Goal: Find specific page/section: Locate item on page

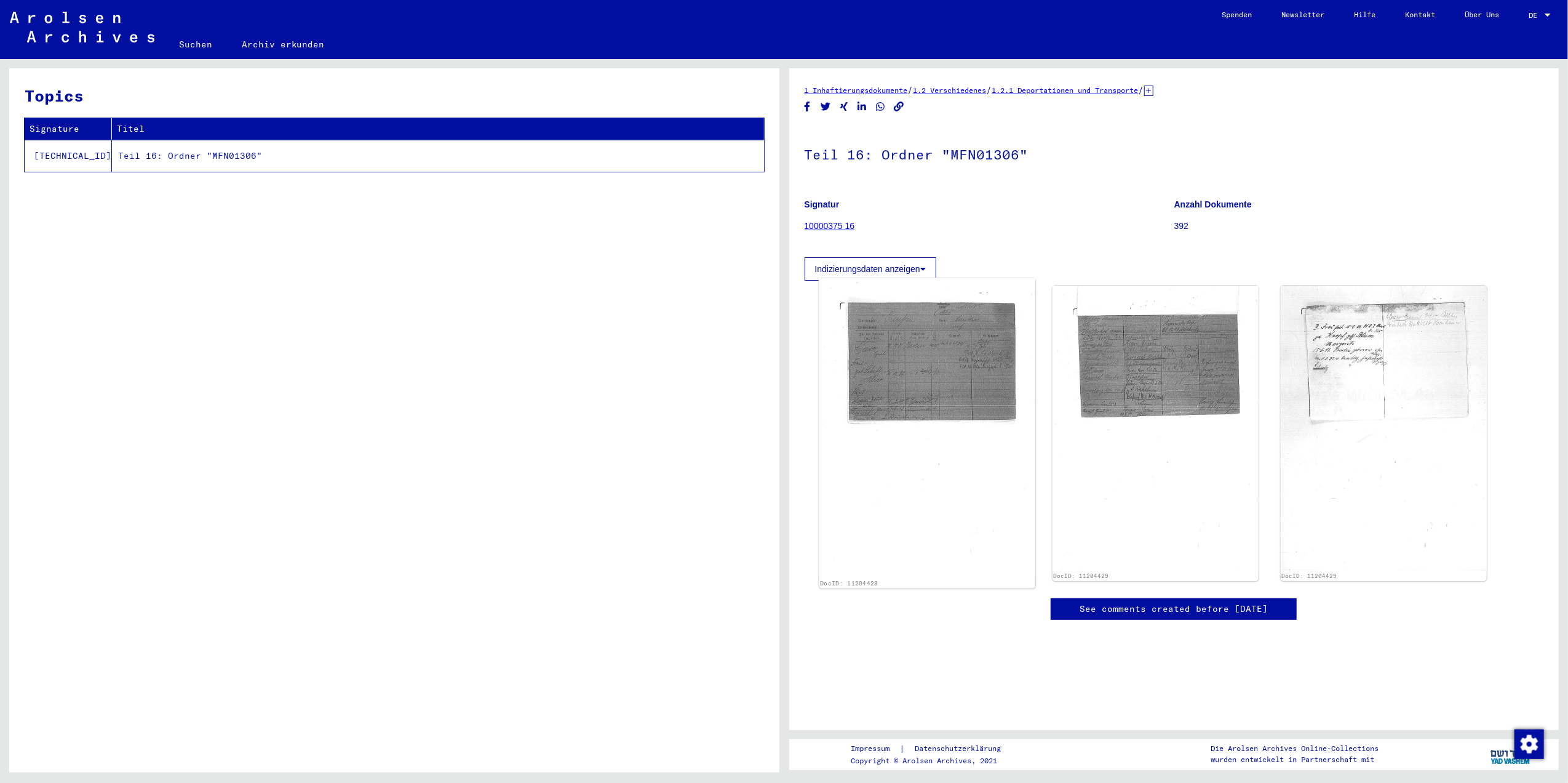
click at [856, 362] on img at bounding box center [927, 428] width 217 height 299
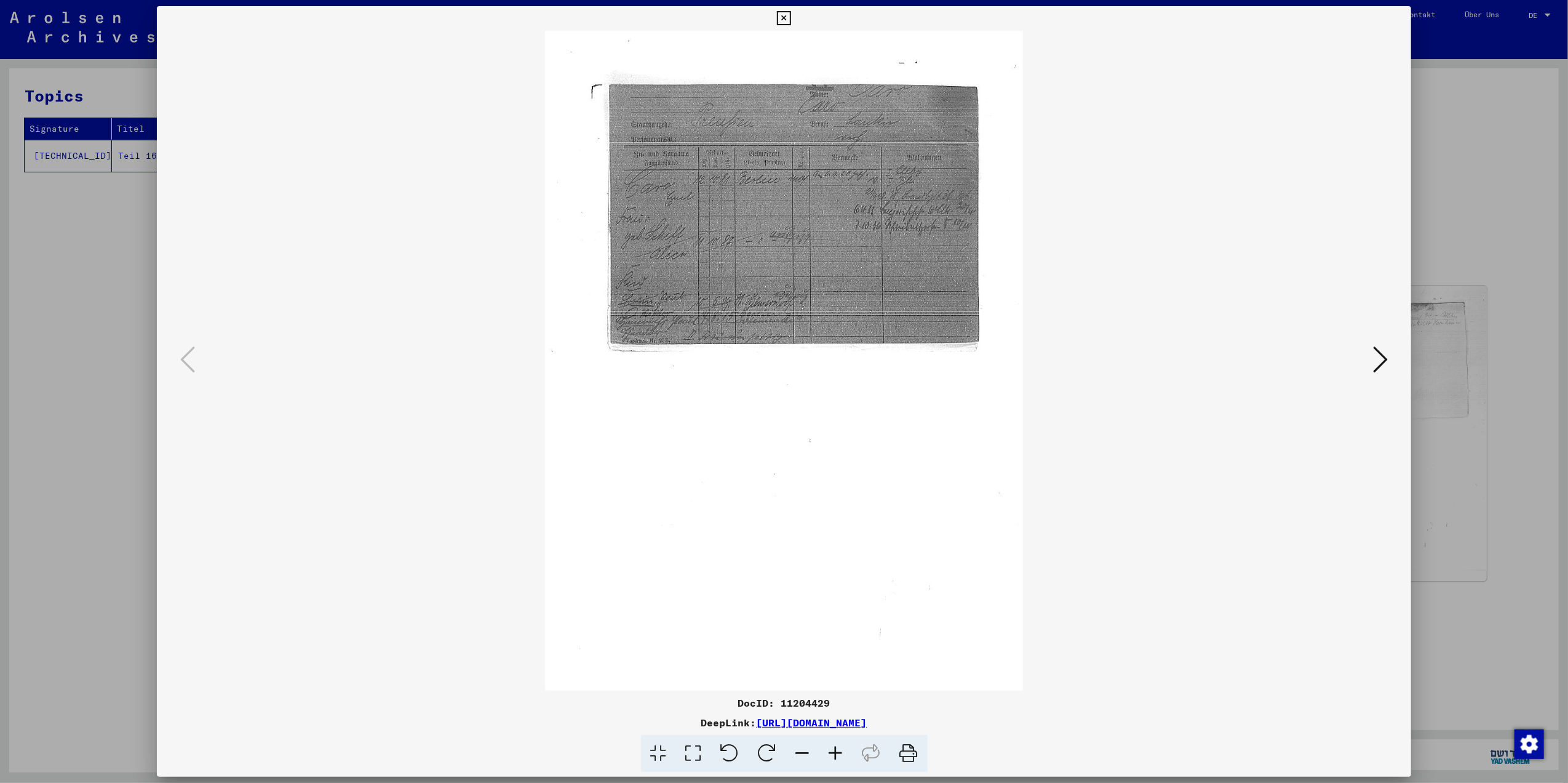
click at [673, 761] on icon at bounding box center [659, 753] width 35 height 38
click at [689, 752] on icon at bounding box center [693, 753] width 35 height 38
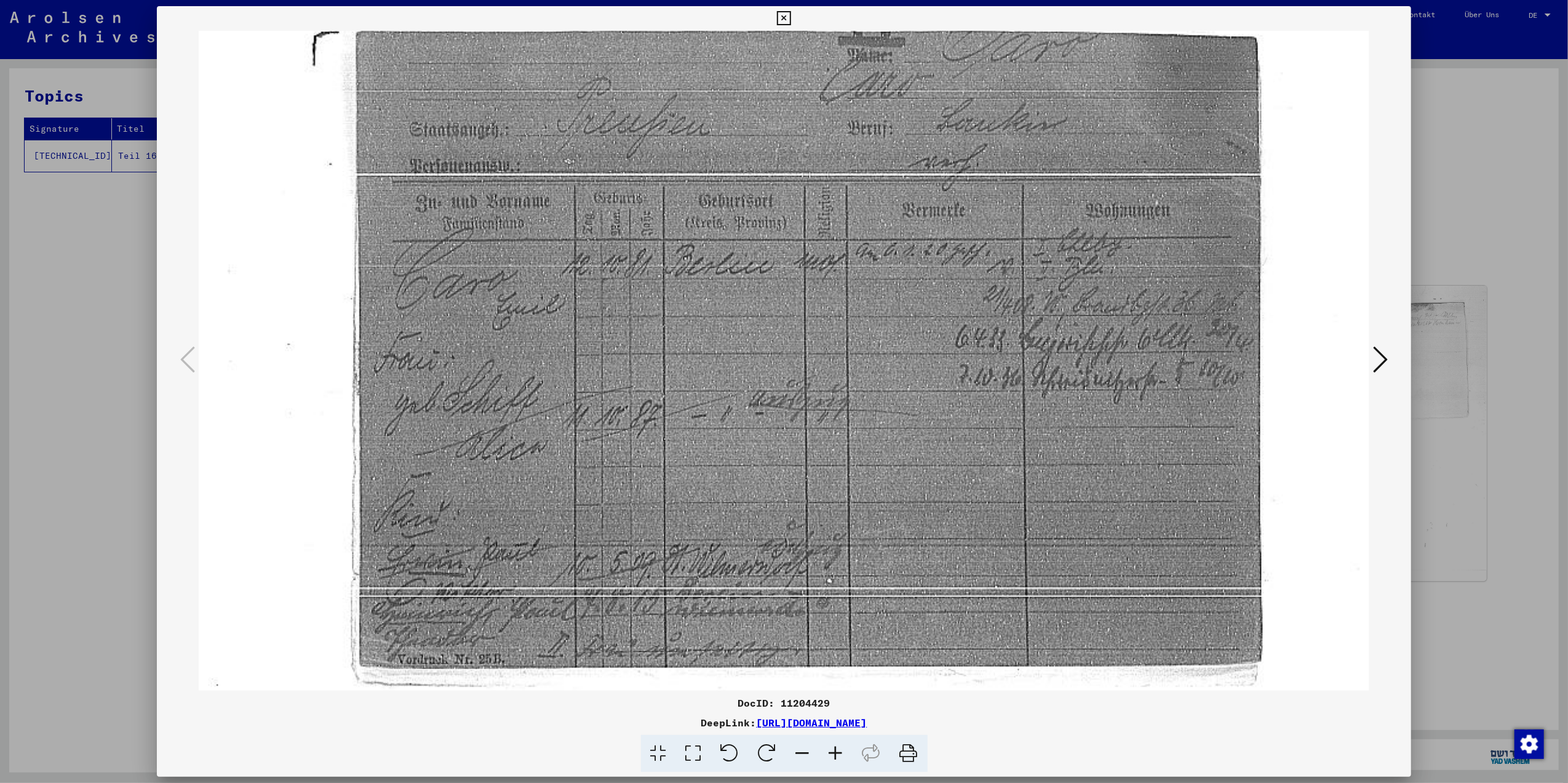
scroll to position [137, 0]
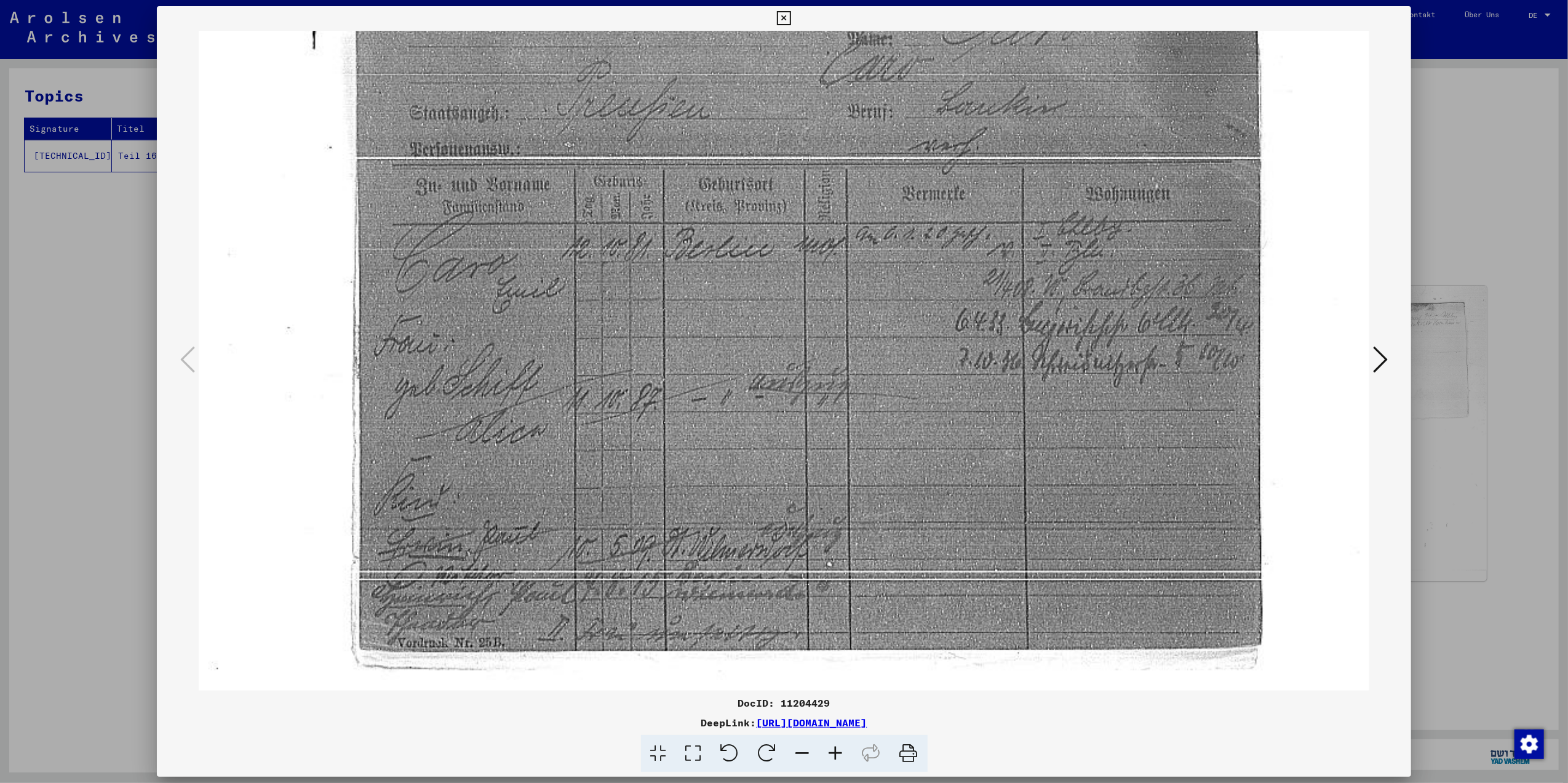
drag, startPoint x: 743, startPoint y: 565, endPoint x: 791, endPoint y: 397, distance: 174.7
click at [761, 424] on img at bounding box center [783, 692] width 1170 height 1618
click at [1355, 377] on img at bounding box center [783, 691] width 1170 height 1618
click at [1366, 369] on img at bounding box center [783, 691] width 1170 height 1618
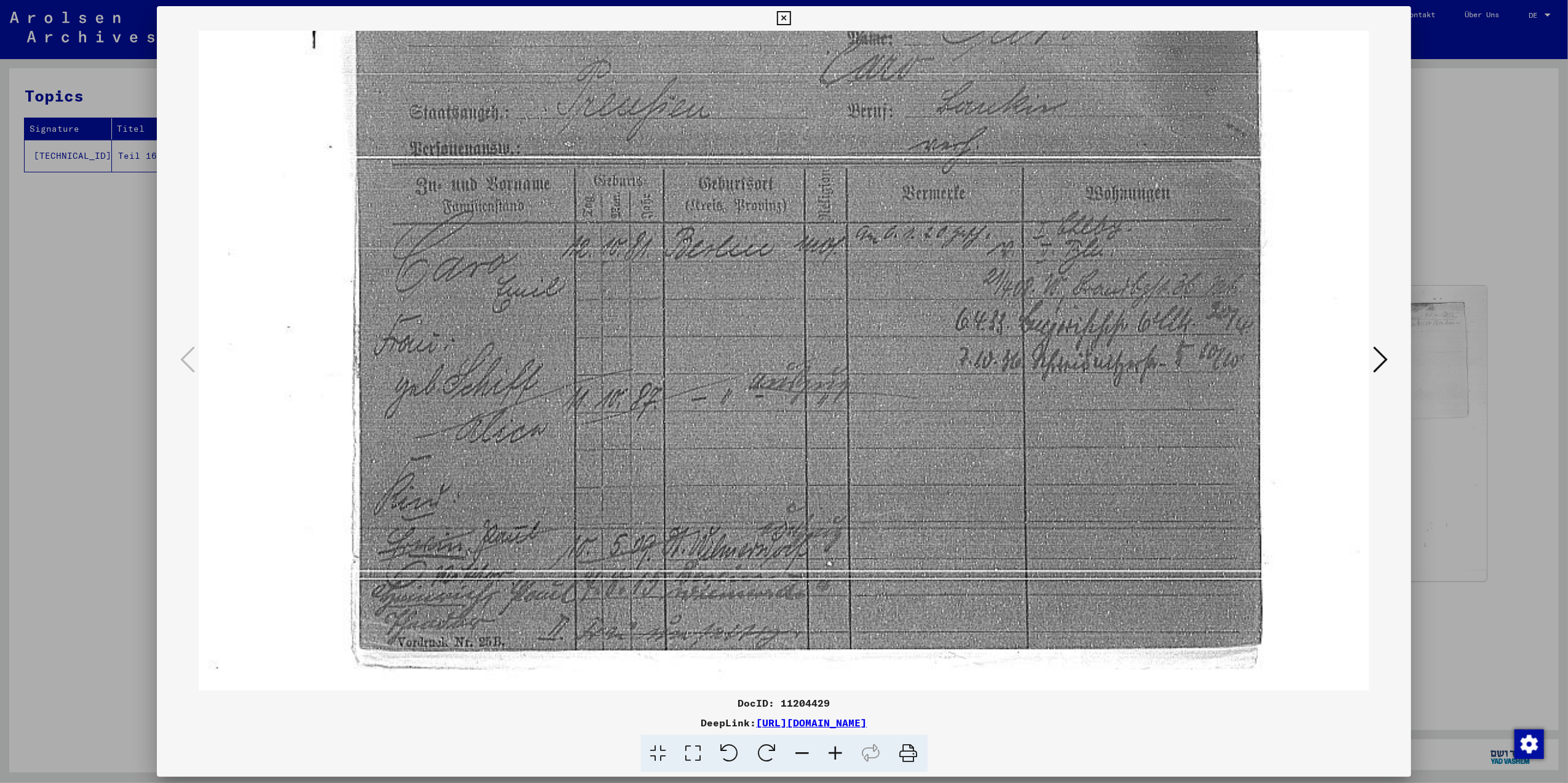
click at [1370, 368] on button at bounding box center [1380, 360] width 22 height 35
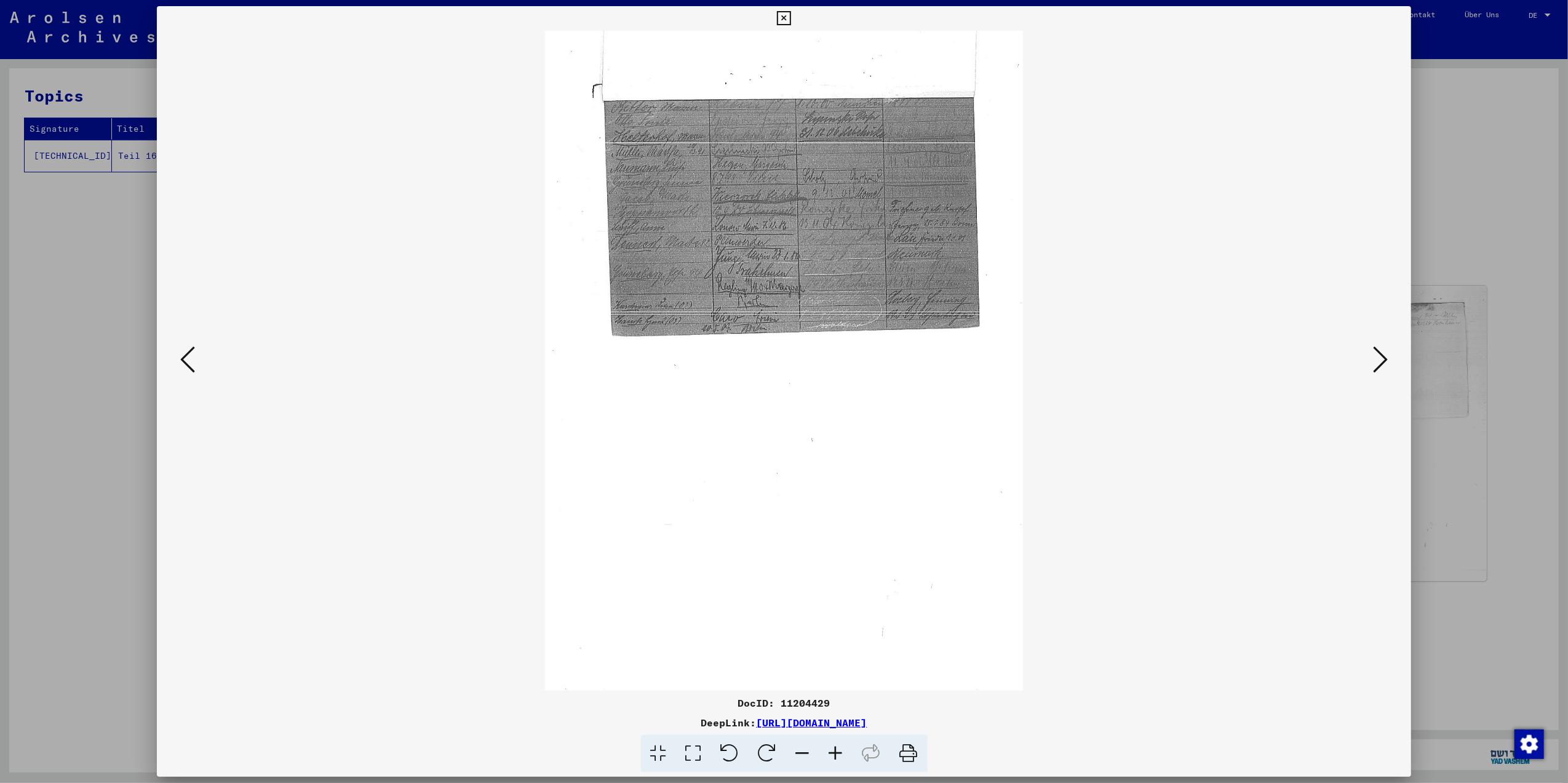
click at [691, 741] on icon at bounding box center [693, 753] width 35 height 38
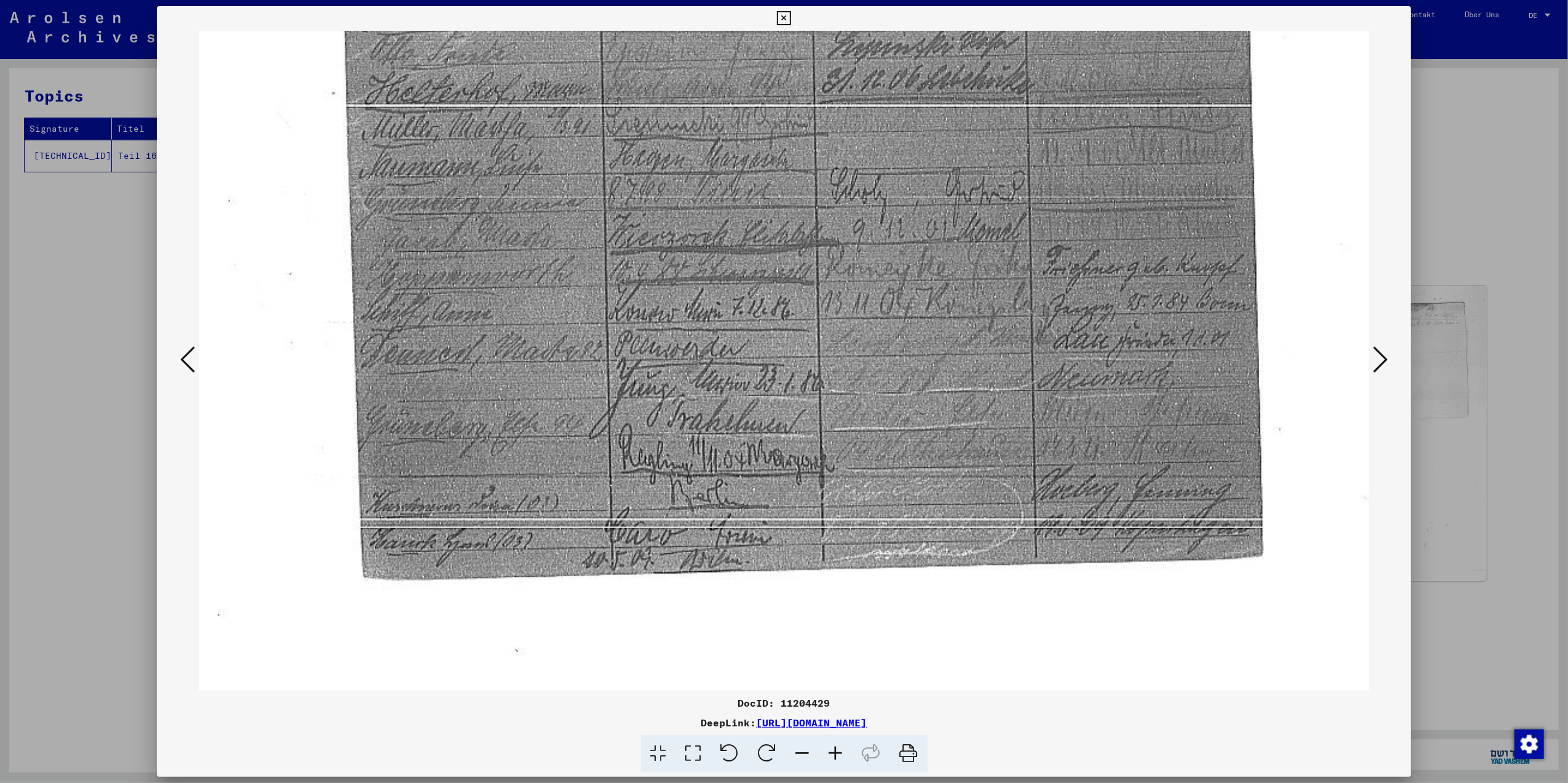
scroll to position [218, 0]
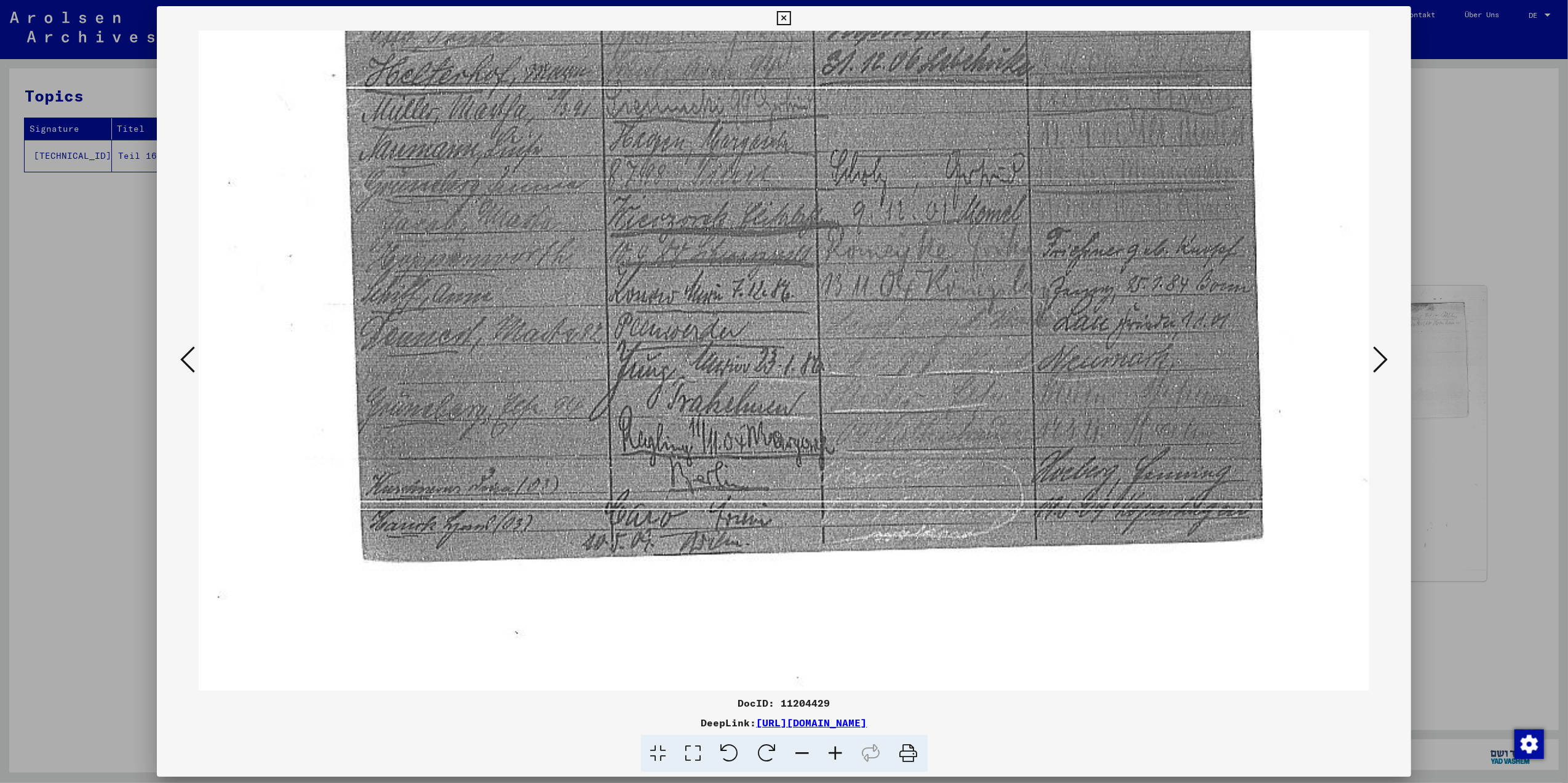
drag, startPoint x: 700, startPoint y: 635, endPoint x: 763, endPoint y: 426, distance: 218.3
click at [763, 426] on img at bounding box center [783, 621] width 1170 height 1618
